Goal: Information Seeking & Learning: Learn about a topic

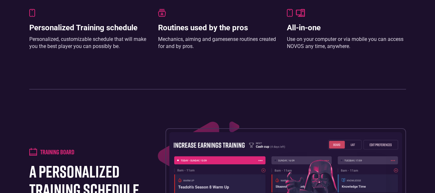
scroll to position [675, 0]
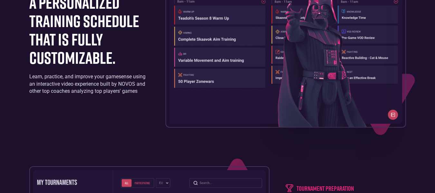
click at [378, 98] on img at bounding box center [332, 57] width 108 height 139
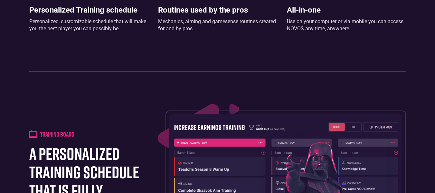
scroll to position [0, 0]
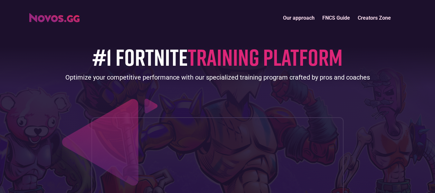
click at [303, 20] on link "Our approach" at bounding box center [298, 18] width 39 height 14
click at [71, 22] on img "home" at bounding box center [54, 17] width 50 height 9
click at [339, 19] on link "FNCS Guide" at bounding box center [336, 18] width 35 height 14
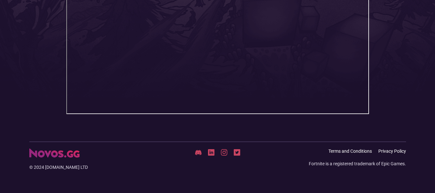
click at [199, 149] on link at bounding box center [198, 152] width 6 height 6
